Goal: Find specific page/section: Find specific page/section

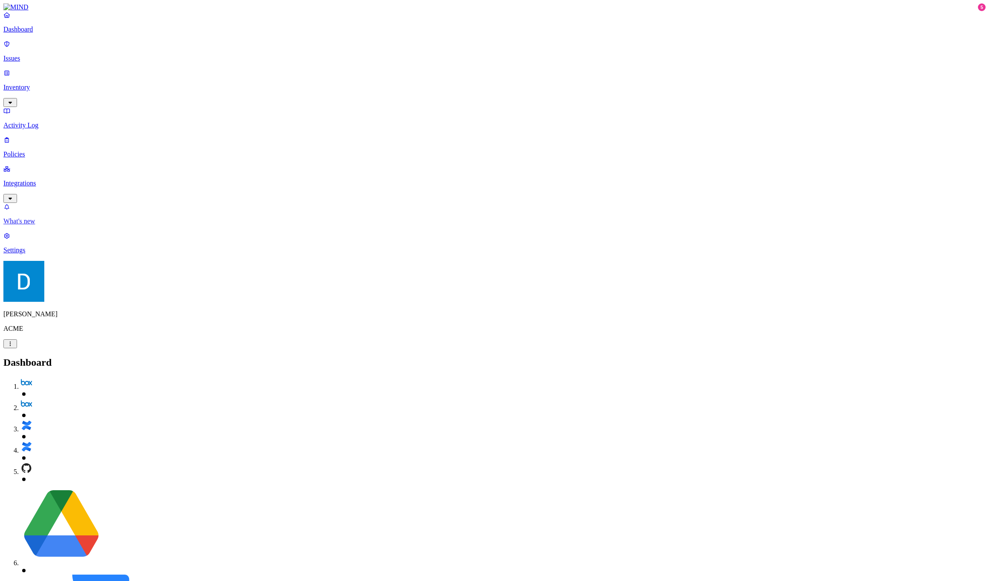
click at [72, 225] on p "What's new" at bounding box center [494, 221] width 982 height 8
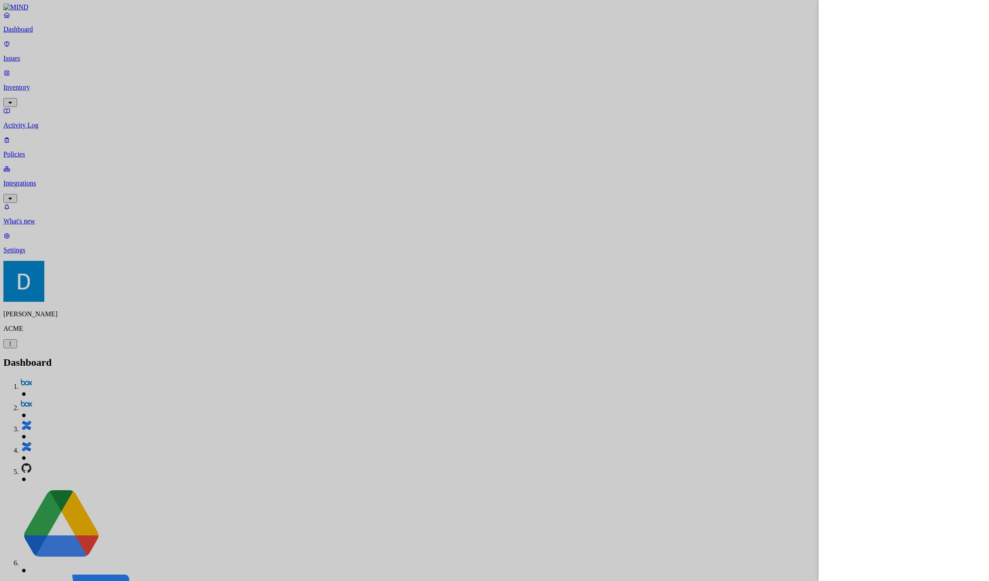
click at [469, 437] on div at bounding box center [494, 290] width 989 height 581
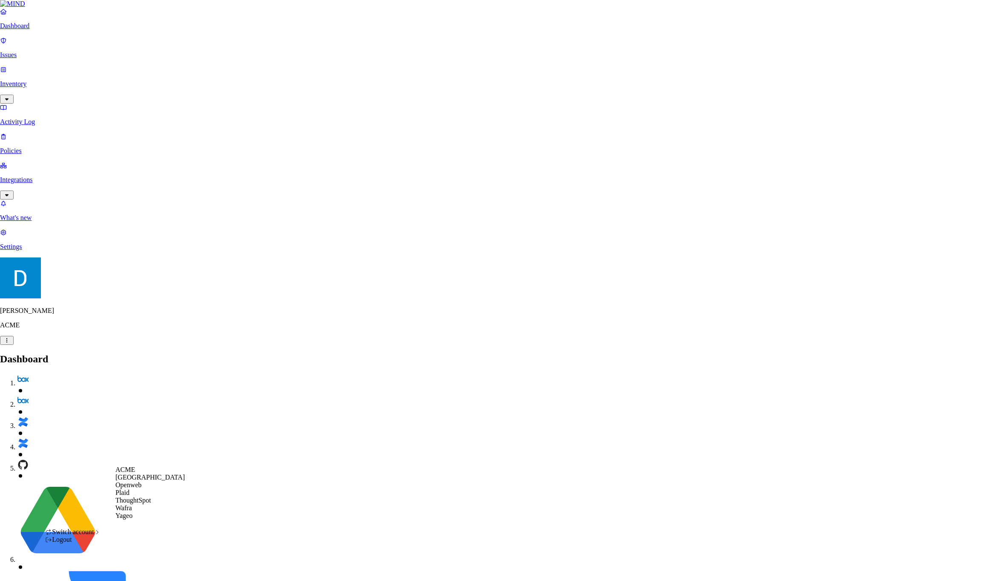
click at [129, 488] on span "Openweb" at bounding box center [128, 484] width 26 height 7
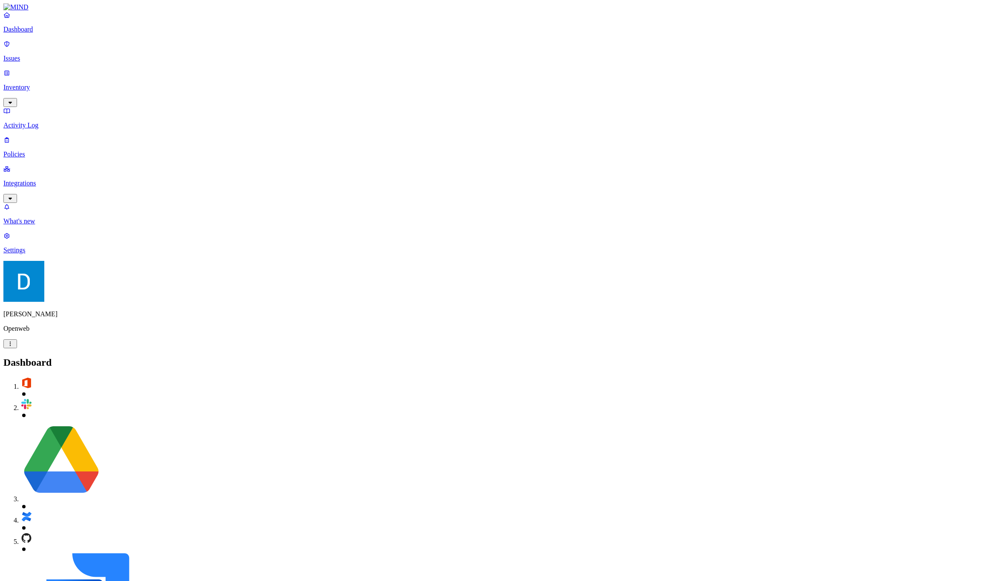
click at [60, 179] on p "Integrations" at bounding box center [494, 183] width 982 height 8
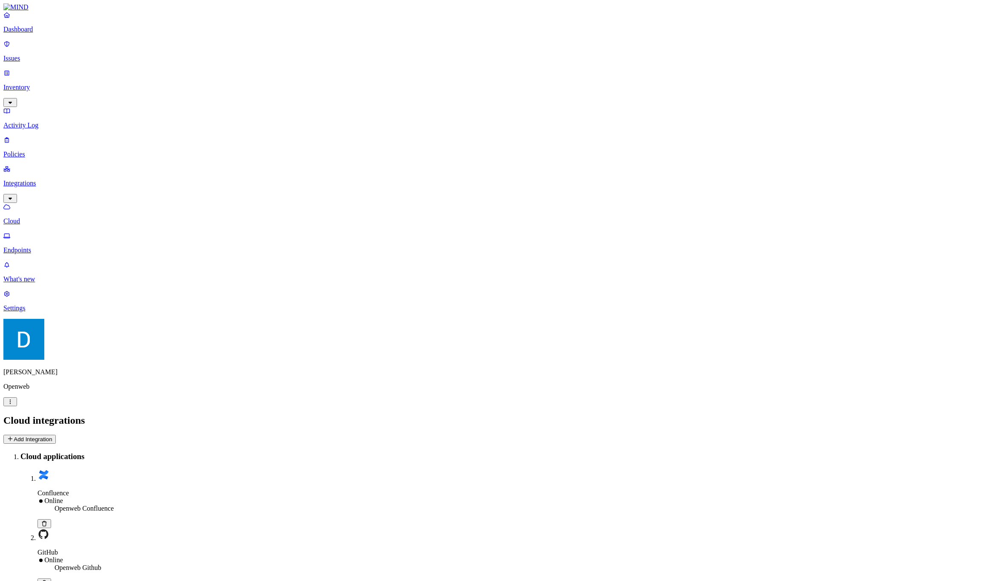
click at [59, 246] on p "Endpoints" at bounding box center [494, 250] width 982 height 8
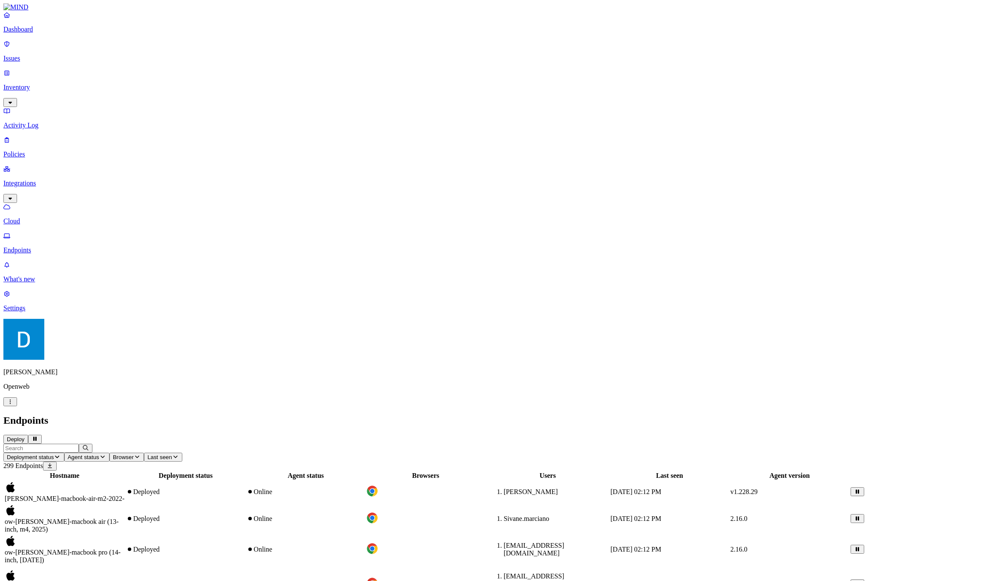
click at [79, 443] on input "text" at bounding box center [40, 447] width 75 height 9
type input "1756778104"
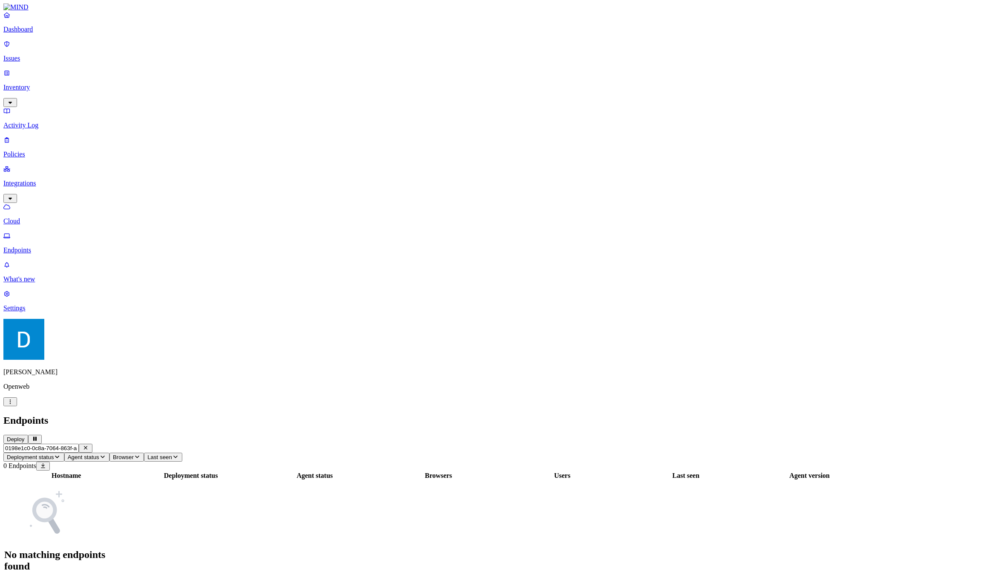
type input "0198e1c0-0c8a-7064-863f-a4f56e1b7fec"
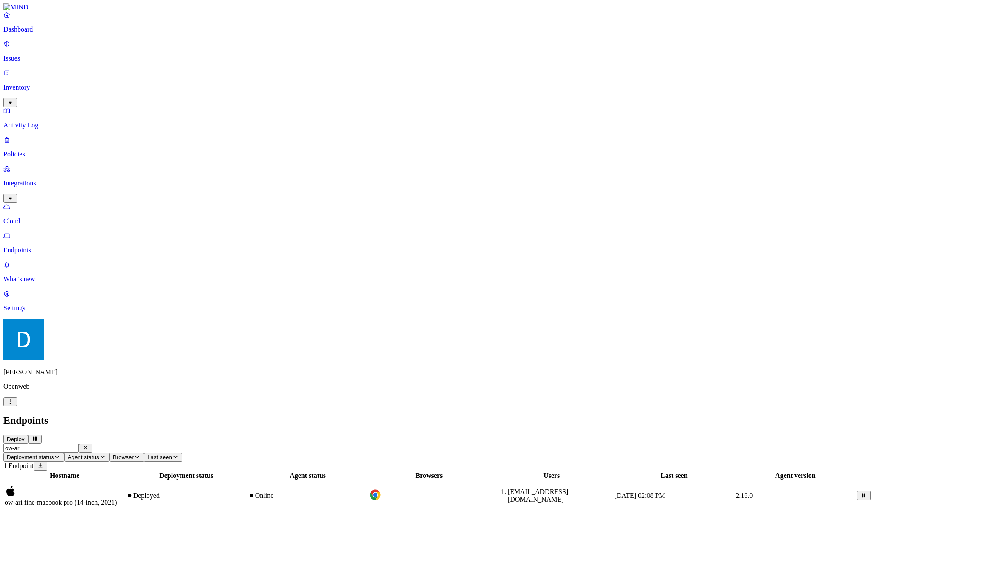
type input "ow-ari"
click at [246, 492] on div "Deployed" at bounding box center [186, 496] width 120 height 8
click at [592, 470] on div "Hostname Deployment status Agent status Browsers Users Last seen Agent version …" at bounding box center [494, 490] width 982 height 41
